Goal: Find specific page/section: Find specific page/section

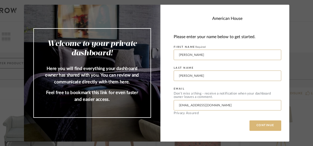
click at [267, 128] on button "CONTINUE" at bounding box center [266, 125] width 32 height 10
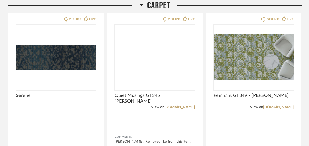
scroll to position [521, 0]
